Goal: Book appointment/travel/reservation

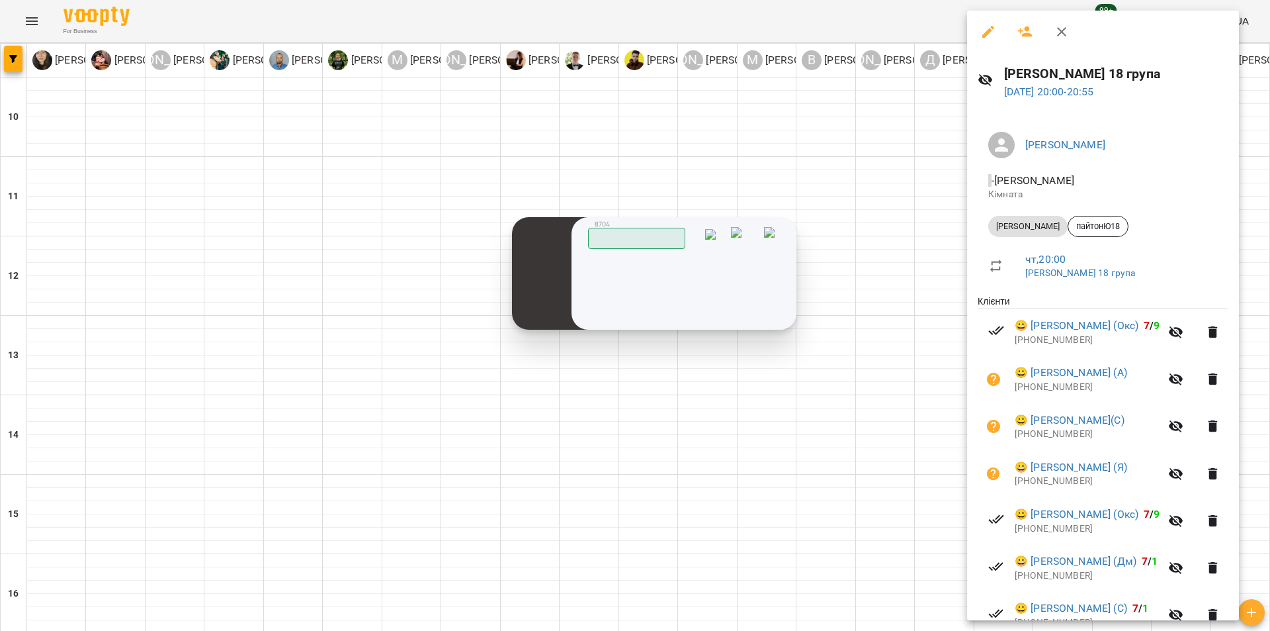
drag, startPoint x: 1132, startPoint y: 443, endPoint x: 706, endPoint y: 254, distance: 466.0
click at [0, 0] on div "Скопійовано в буфер обміну 1 2 ABC 3 DEF 4 GHI 5 JKL 6 MNO 7 PQRS 8 TUV 9 WXYZ …" at bounding box center [0, 0] width 0 height 0
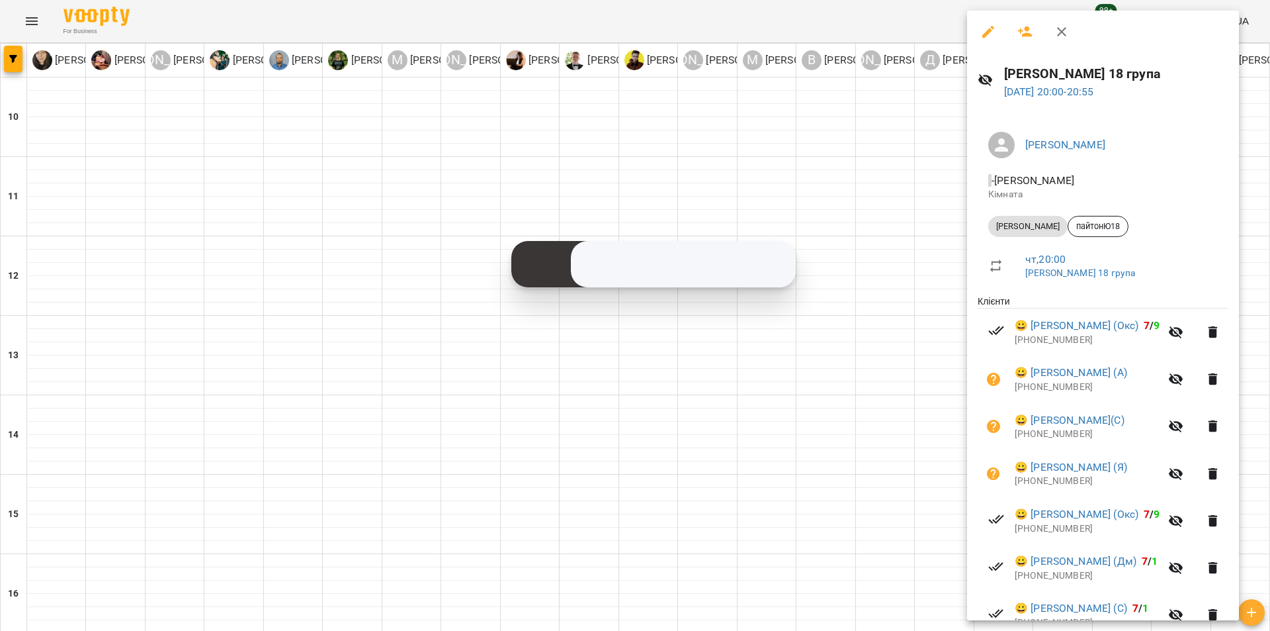
click at [901, 524] on div at bounding box center [635, 315] width 1270 height 631
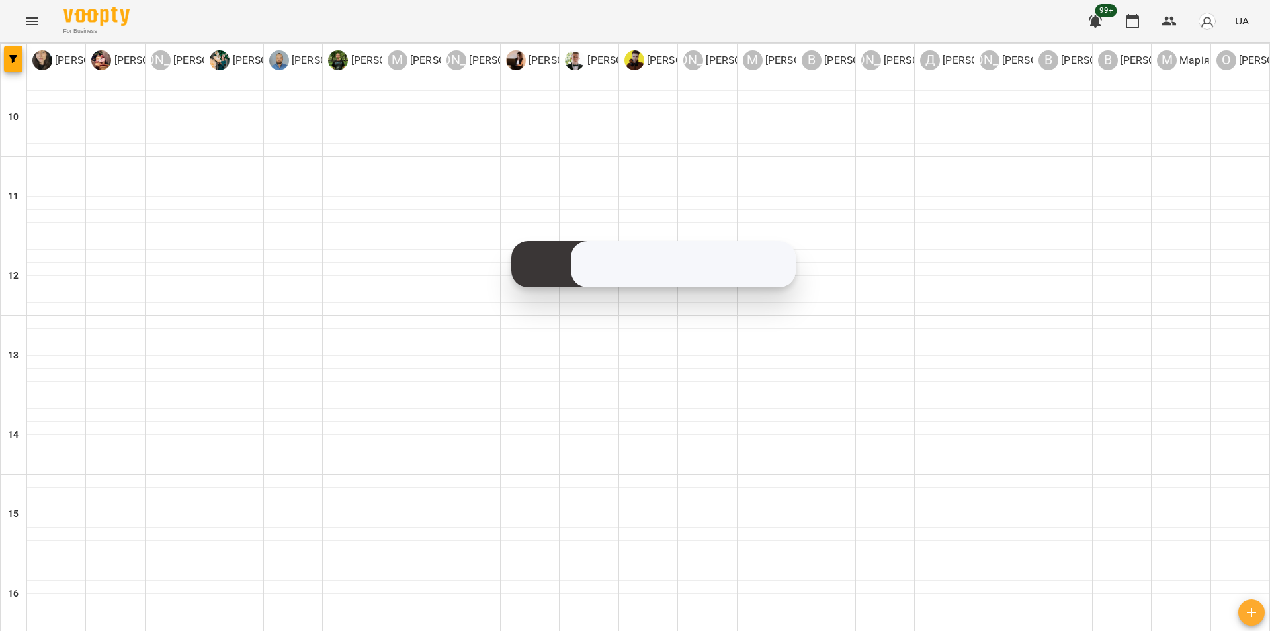
type input "**********"
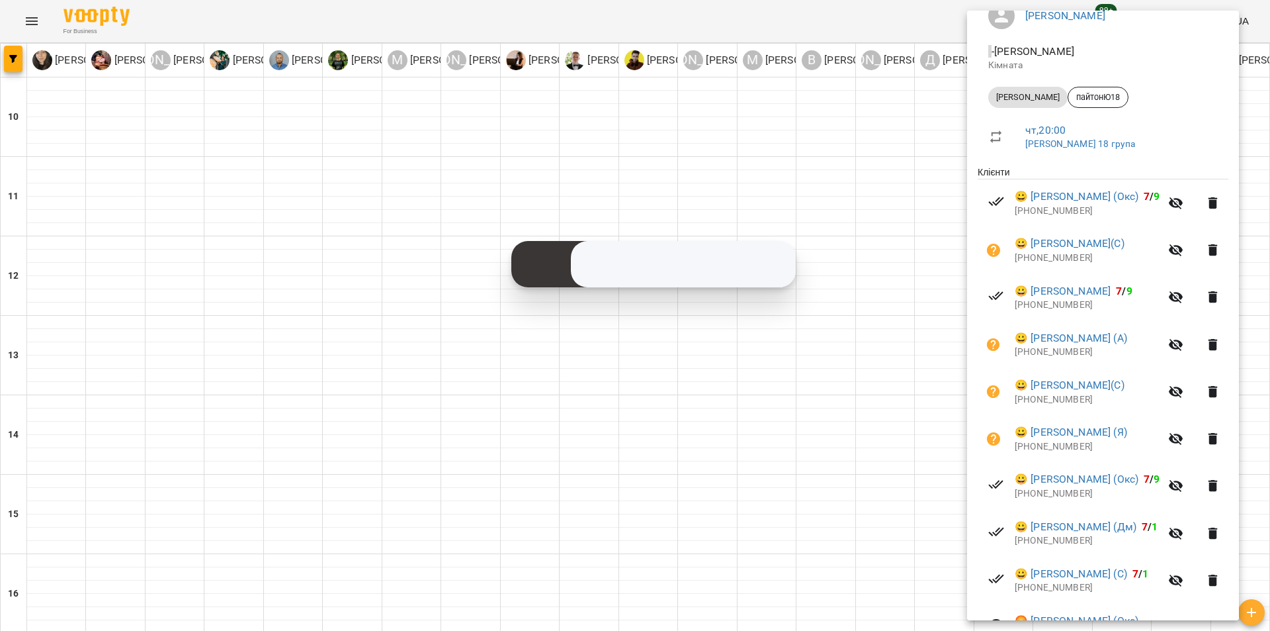
scroll to position [132, 0]
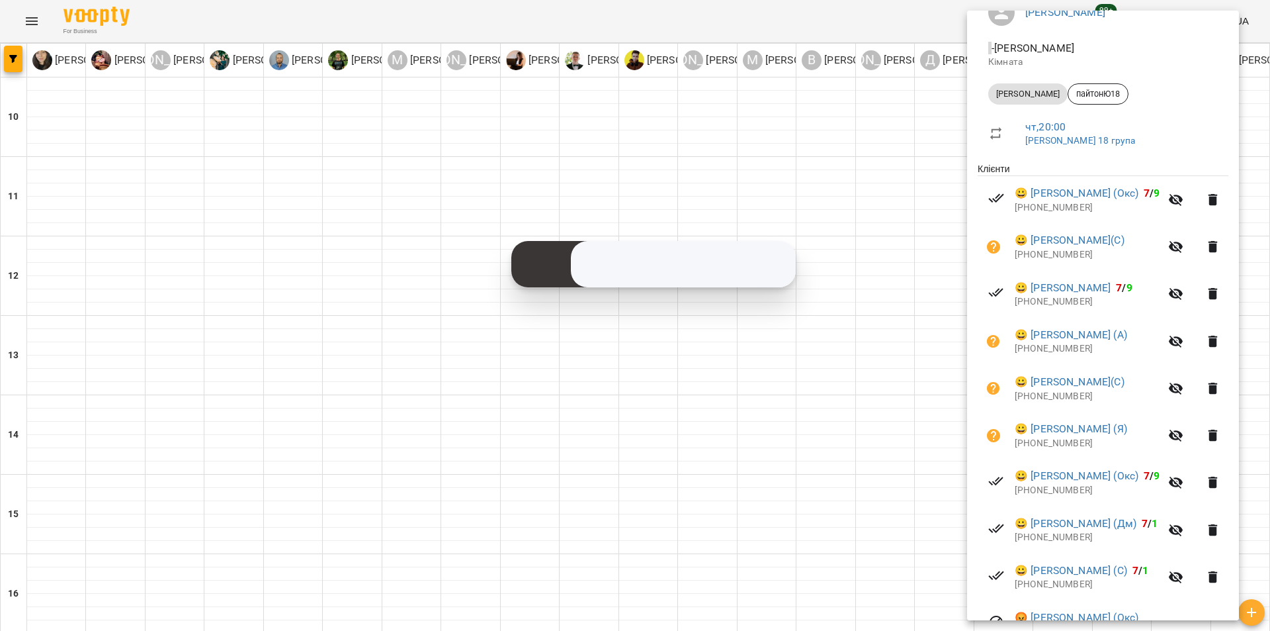
click at [936, 406] on div at bounding box center [635, 315] width 1270 height 631
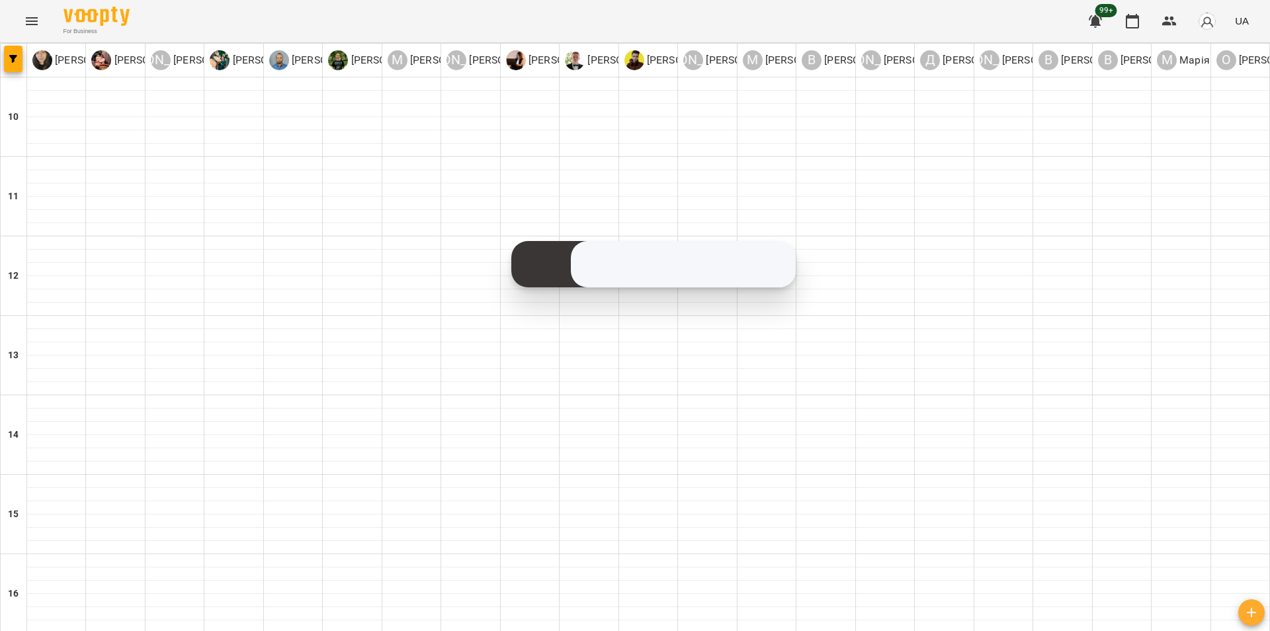
type input "**********"
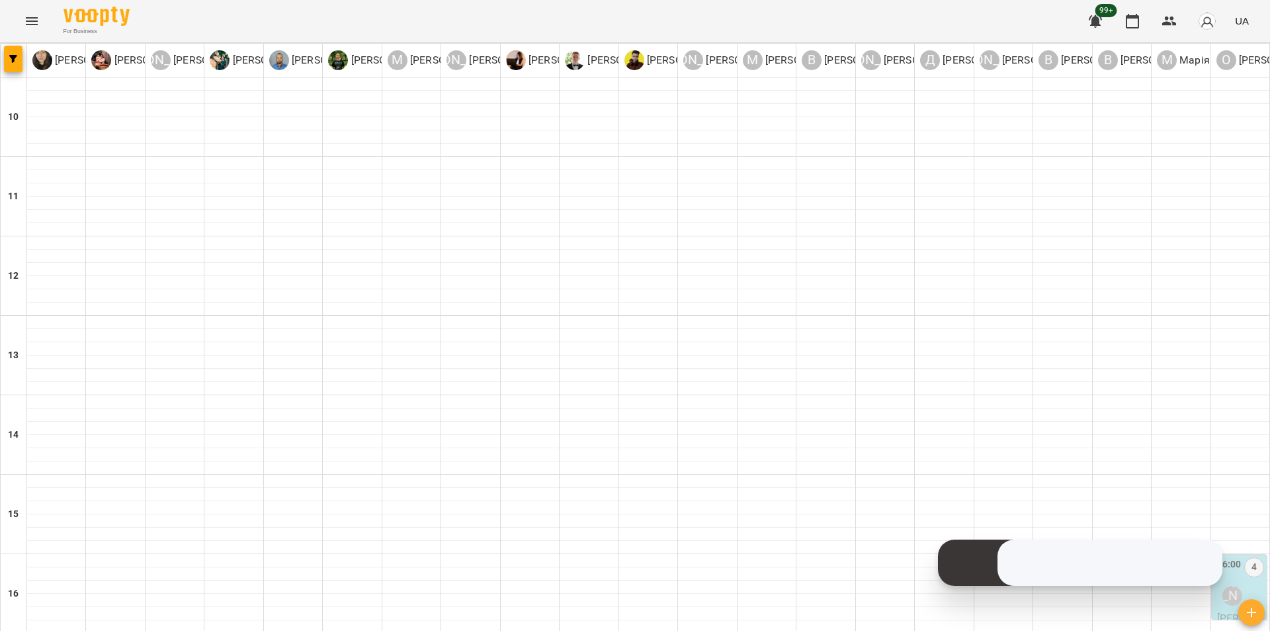
scroll to position [529, 0]
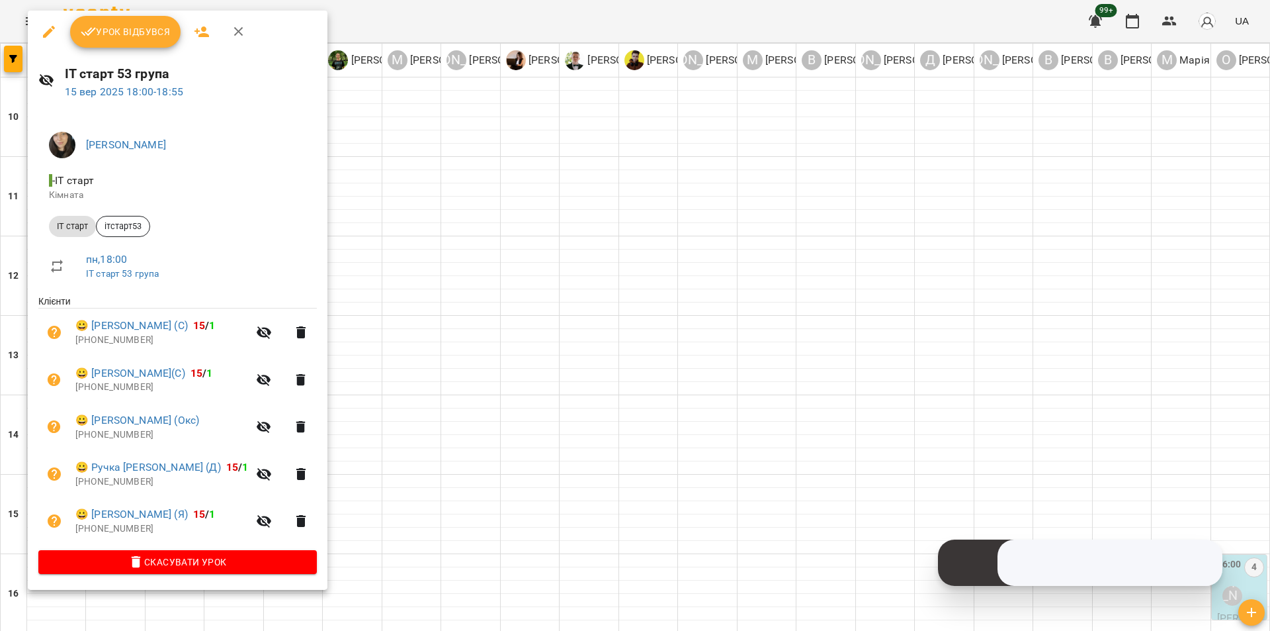
click at [396, 215] on div at bounding box center [635, 315] width 1270 height 631
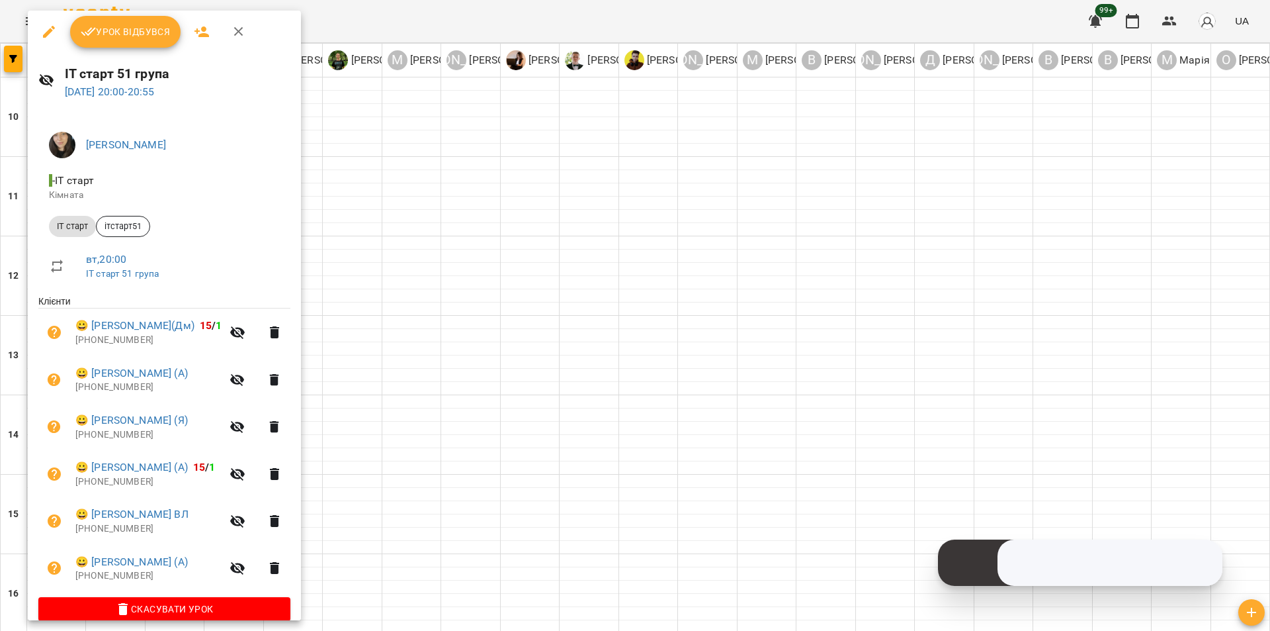
click at [422, 294] on div at bounding box center [635, 315] width 1270 height 631
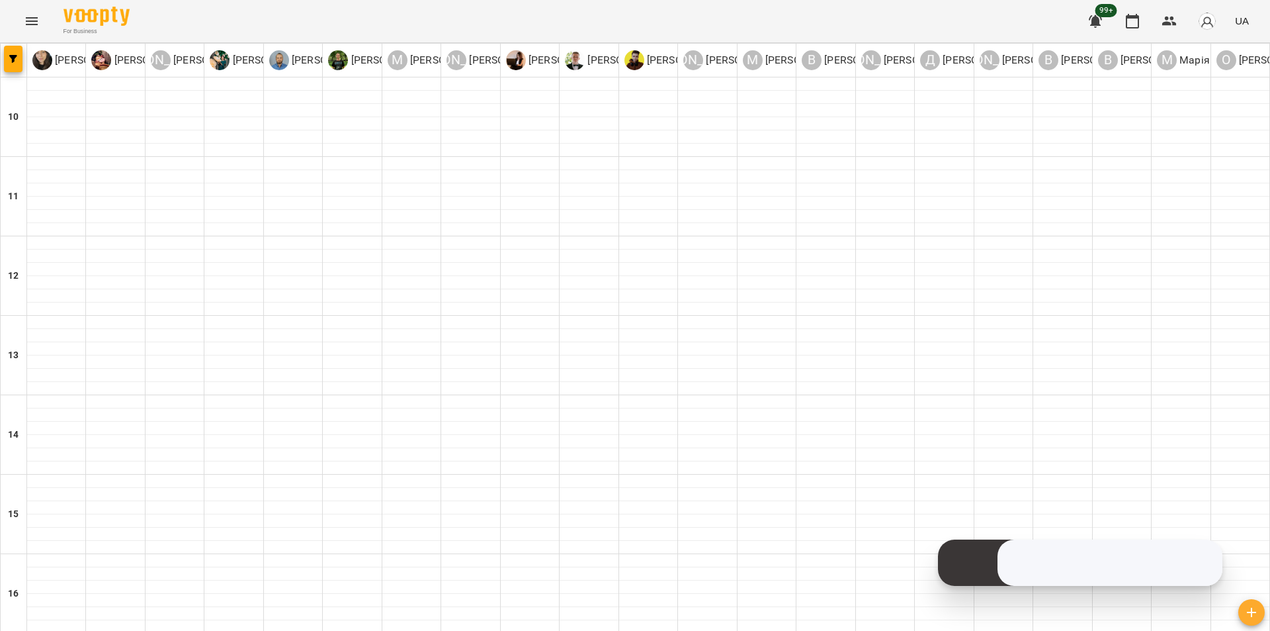
type input "**********"
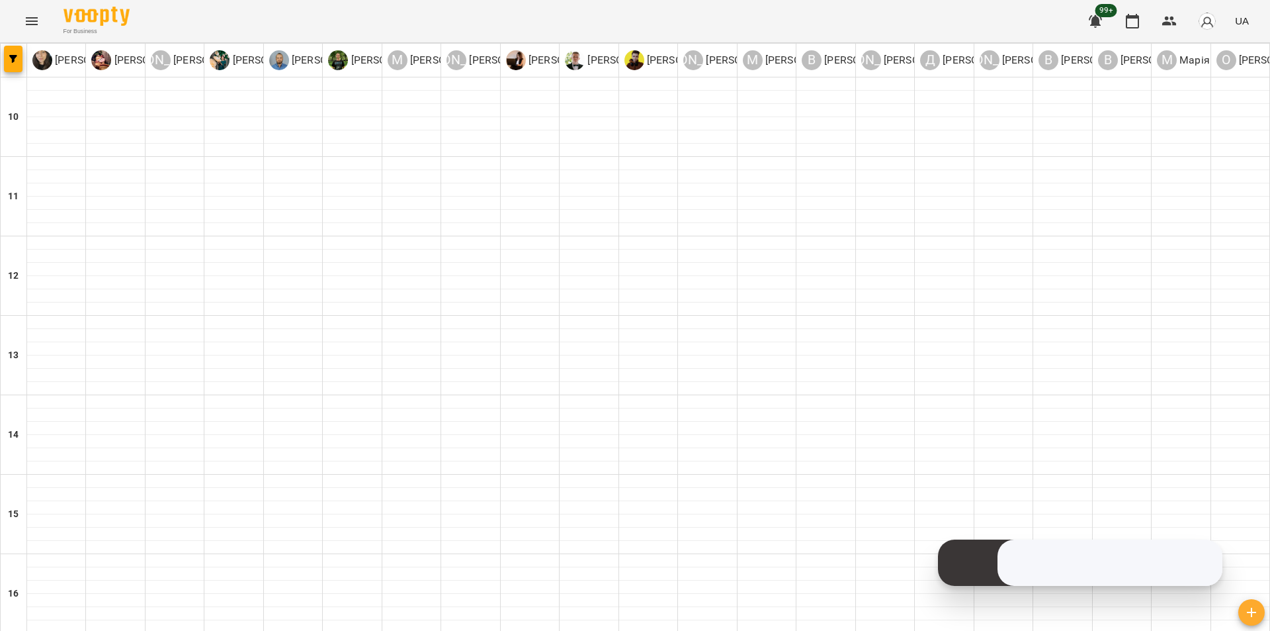
scroll to position [529, 0]
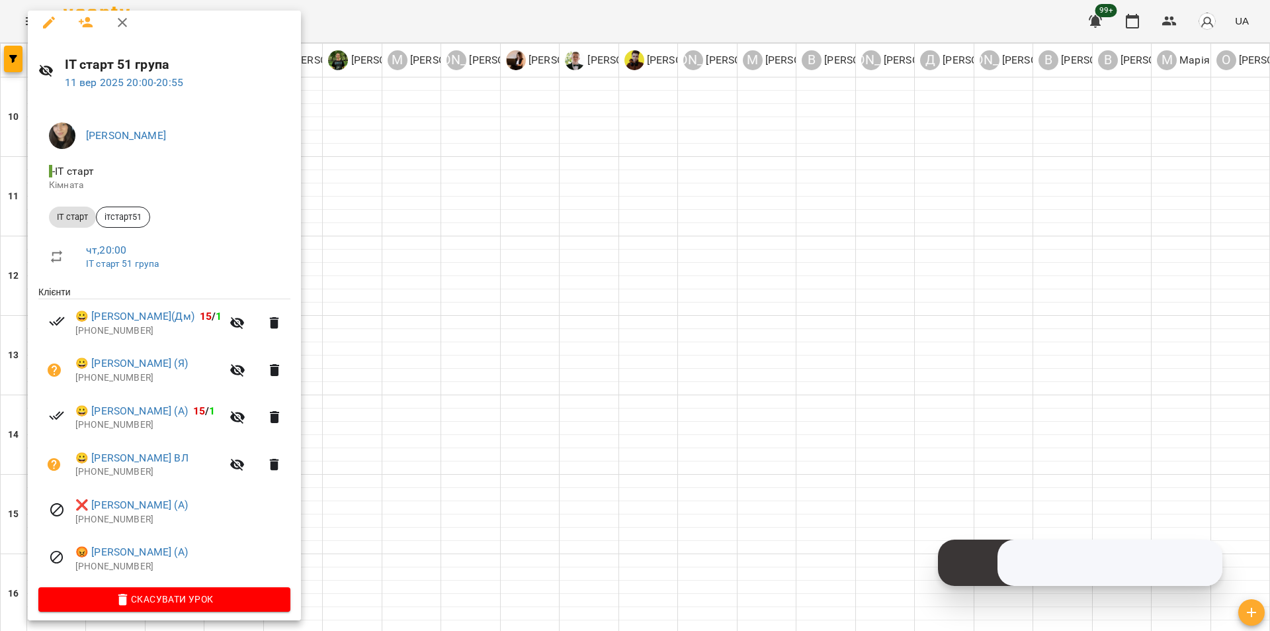
scroll to position [18, 0]
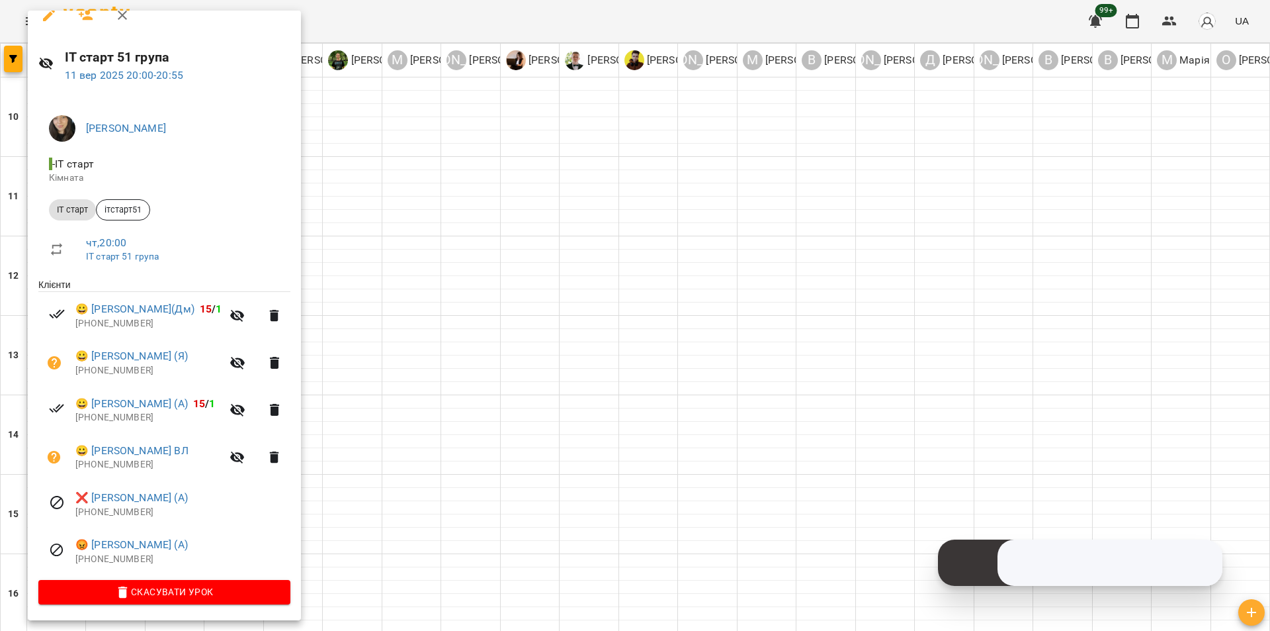
click at [377, 223] on div at bounding box center [635, 315] width 1270 height 631
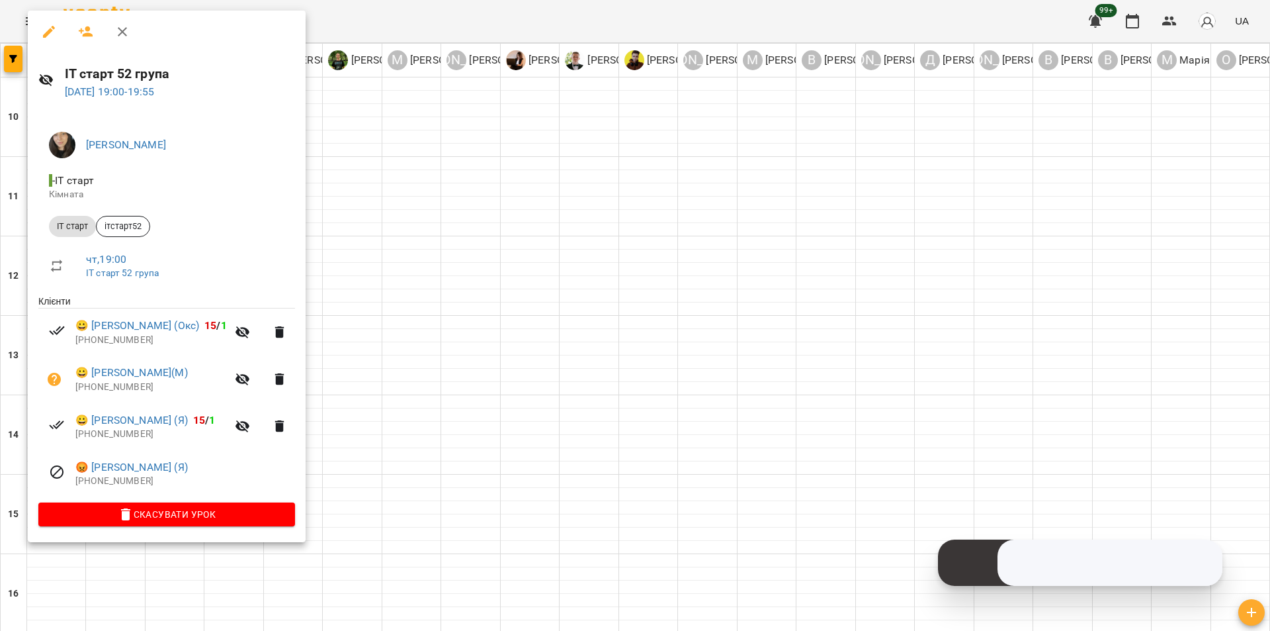
drag, startPoint x: 421, startPoint y: 215, endPoint x: 263, endPoint y: 232, distance: 158.4
click at [420, 215] on div at bounding box center [635, 315] width 1270 height 631
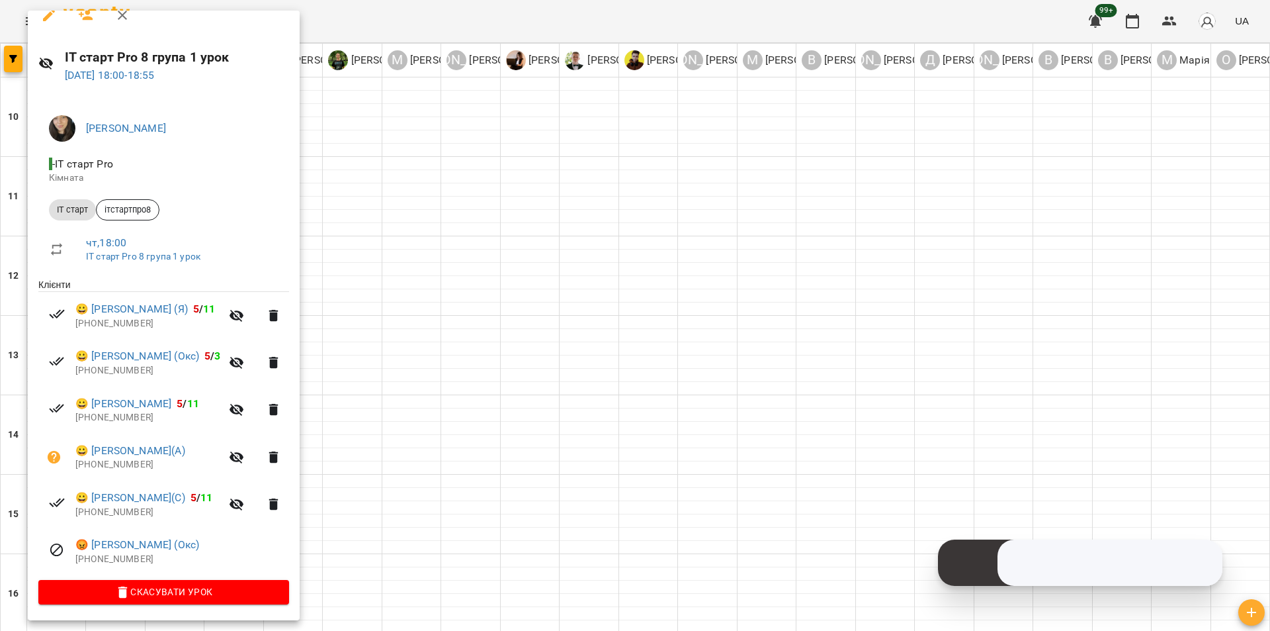
click at [413, 209] on div at bounding box center [635, 315] width 1270 height 631
